Goal: Information Seeking & Learning: Learn about a topic

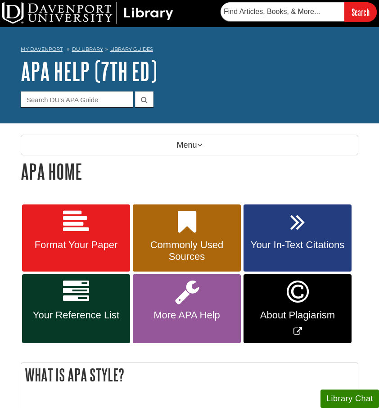
click at [104, 288] on link "Your Reference List" at bounding box center [76, 308] width 108 height 69
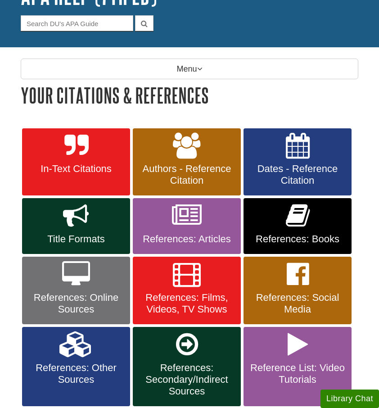
scroll to position [77, 0]
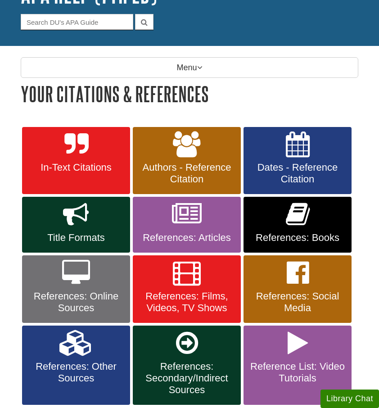
click at [109, 275] on link "References: Online Sources" at bounding box center [76, 289] width 108 height 68
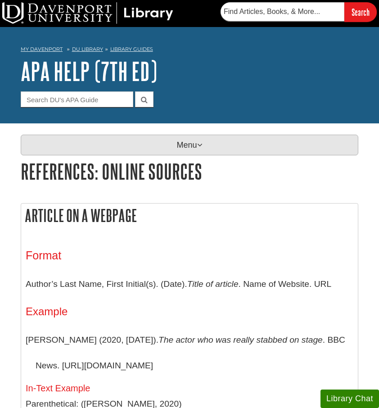
click at [164, 135] on p "Menu" at bounding box center [190, 145] width 338 height 21
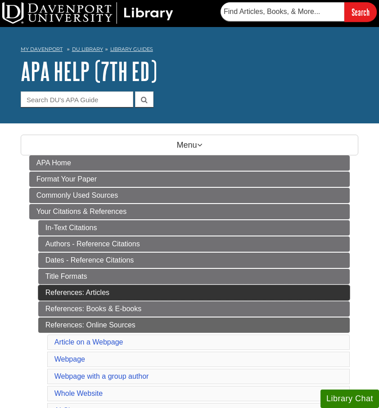
click at [91, 285] on link "References: Articles" at bounding box center [194, 292] width 312 height 15
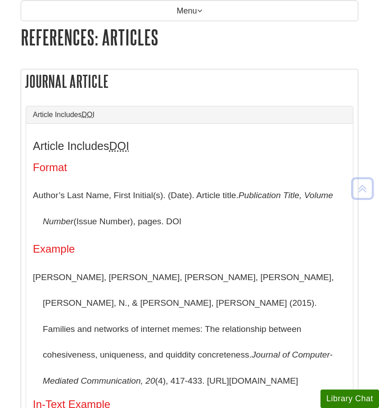
scroll to position [135, 0]
